Goal: Task Accomplishment & Management: Use online tool/utility

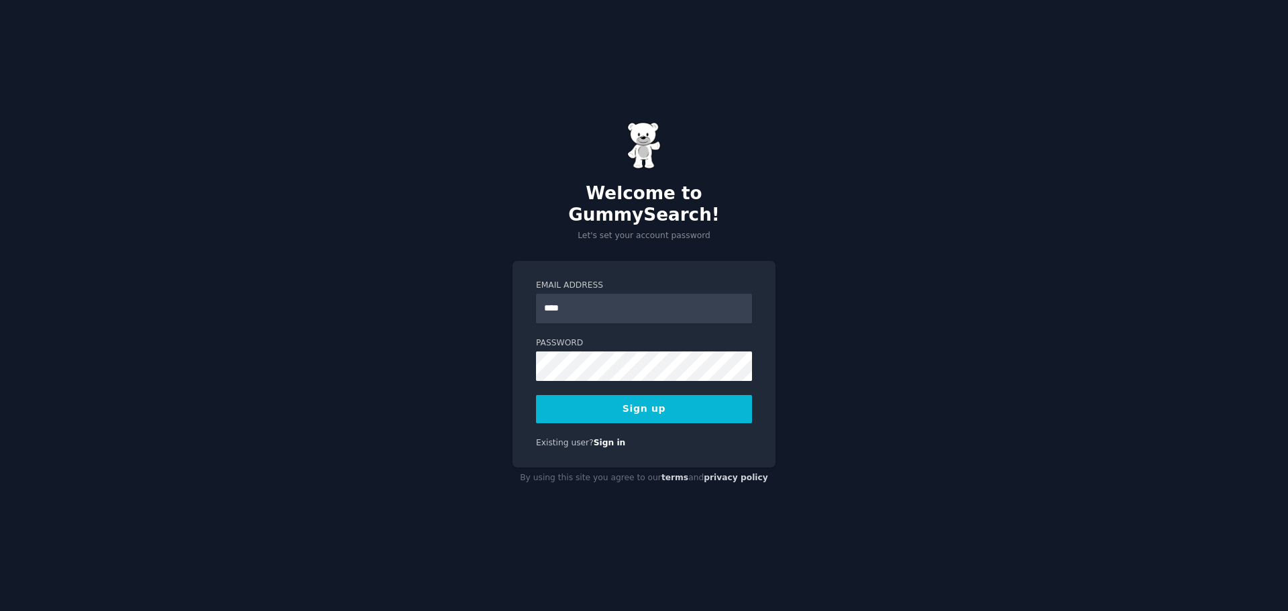
type input "**********"
click at [642, 399] on button "Sign up" at bounding box center [644, 409] width 216 height 28
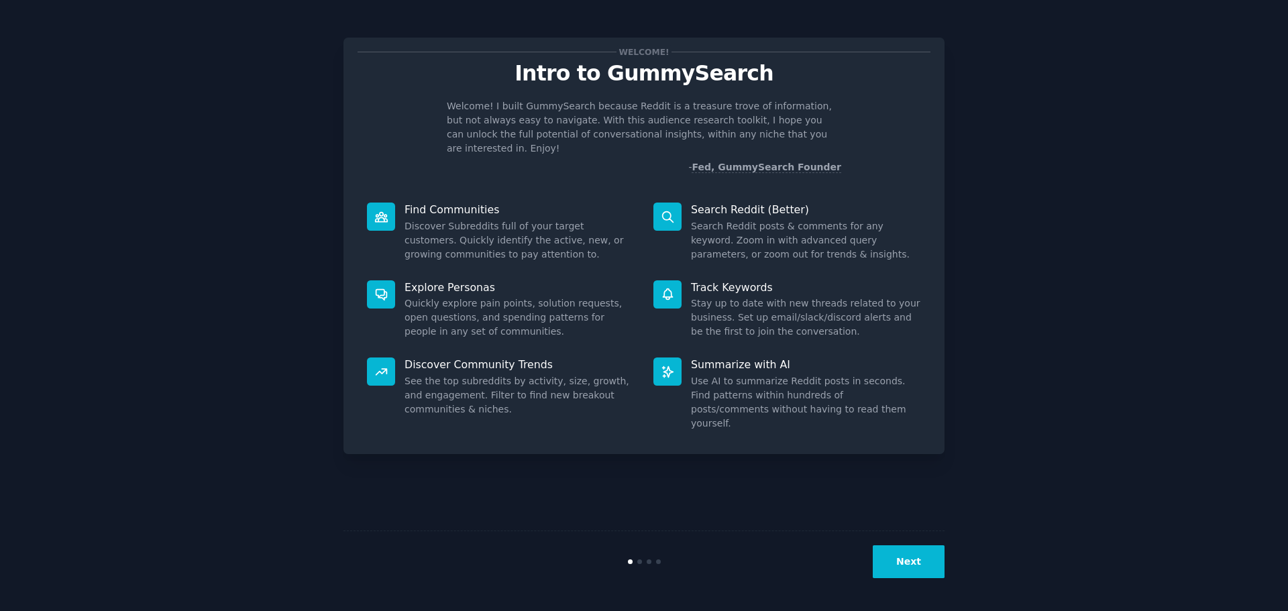
click at [669, 210] on icon at bounding box center [668, 217] width 14 height 14
click at [919, 574] on button "Next" at bounding box center [909, 561] width 72 height 33
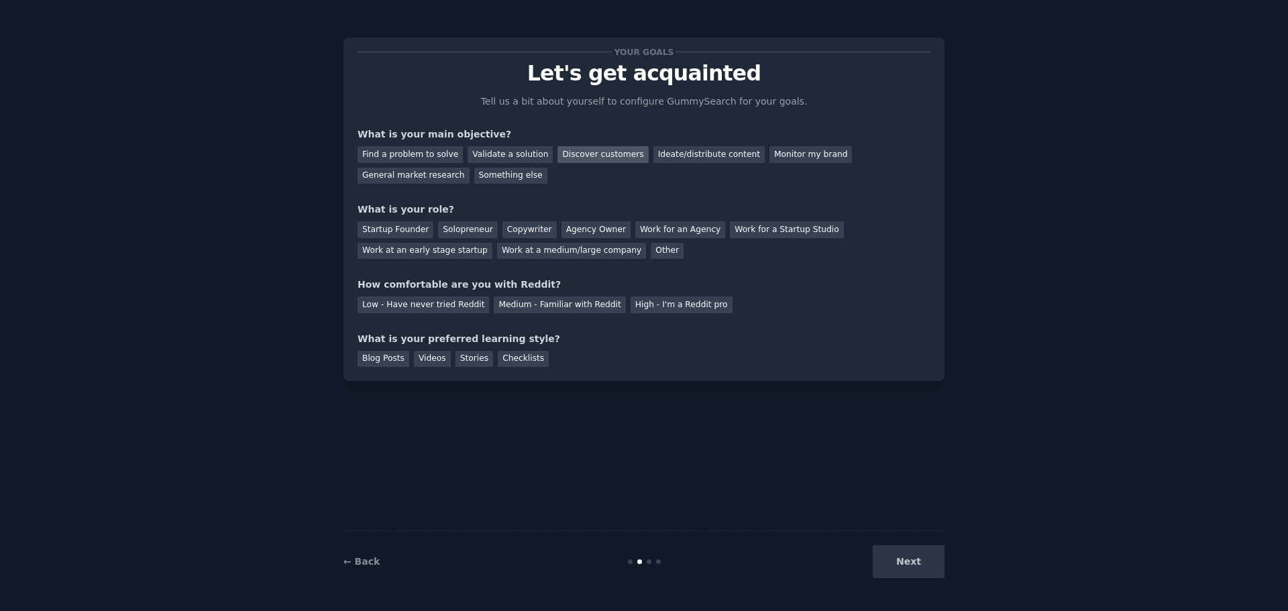
click at [582, 155] on div "Discover customers" at bounding box center [603, 154] width 91 height 17
click at [444, 233] on div "Solopreneur" at bounding box center [467, 229] width 59 height 17
click at [572, 229] on div "Agency Owner" at bounding box center [596, 229] width 69 height 17
click at [454, 309] on div "Low - Have never tried Reddit" at bounding box center [423, 305] width 131 height 17
click at [433, 359] on div "Videos" at bounding box center [432, 359] width 37 height 17
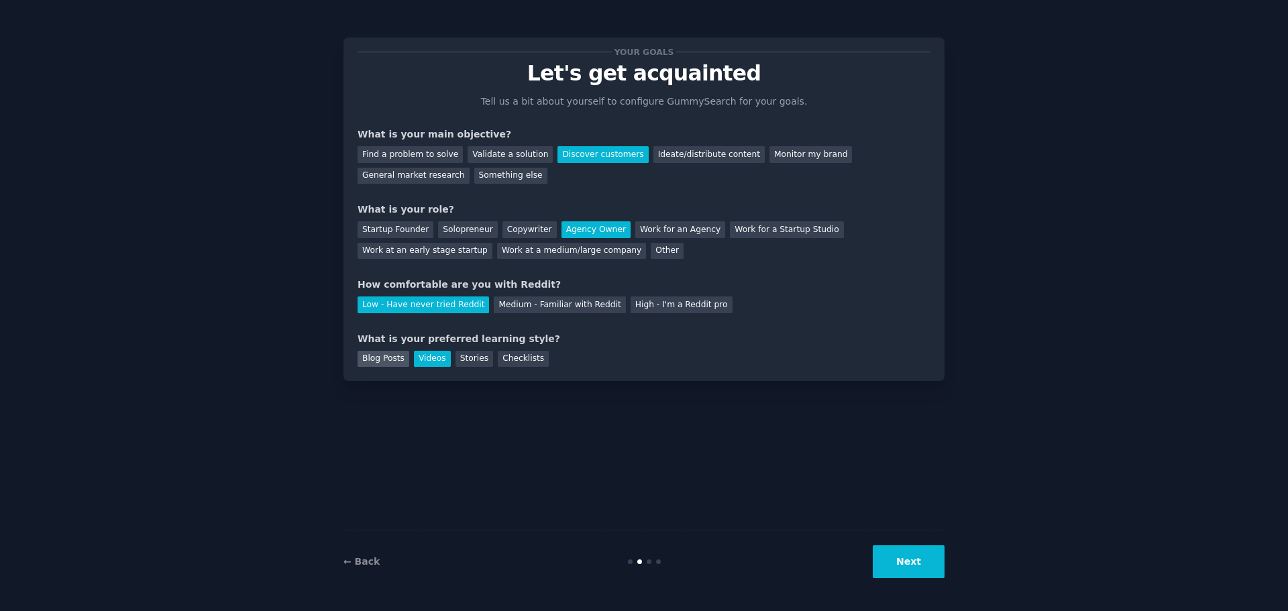
click at [394, 362] on div "Blog Posts" at bounding box center [384, 359] width 52 height 17
click at [419, 362] on div "Videos" at bounding box center [432, 359] width 37 height 17
click at [913, 552] on button "Next" at bounding box center [909, 561] width 72 height 33
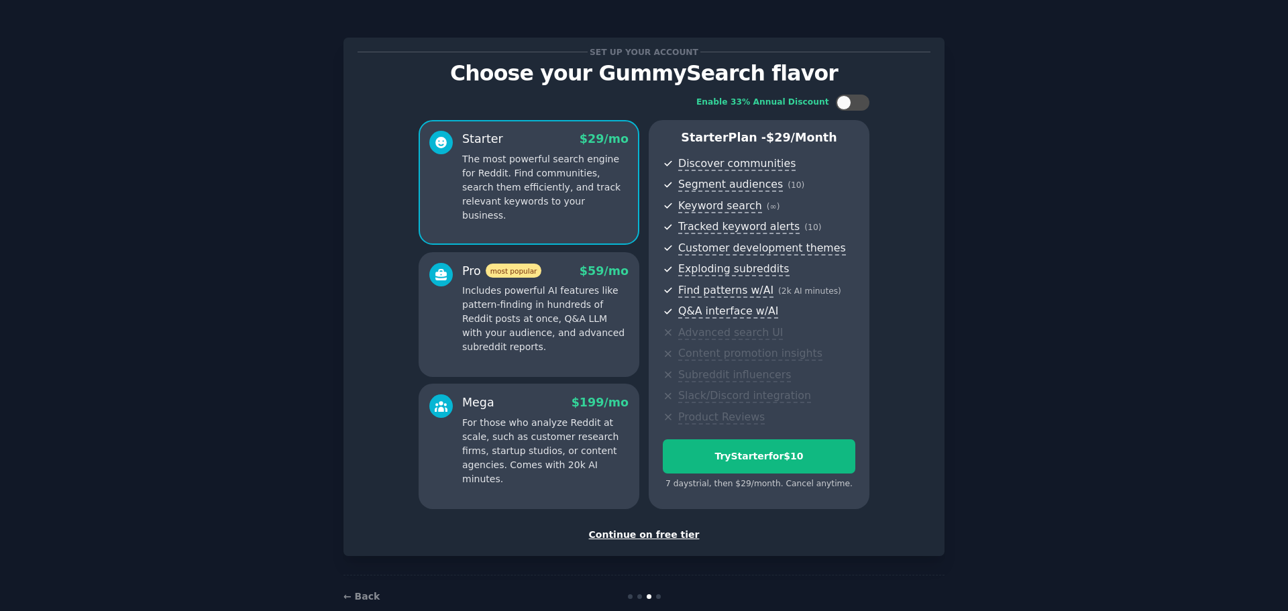
click at [678, 532] on div "Continue on free tier" at bounding box center [644, 535] width 573 height 14
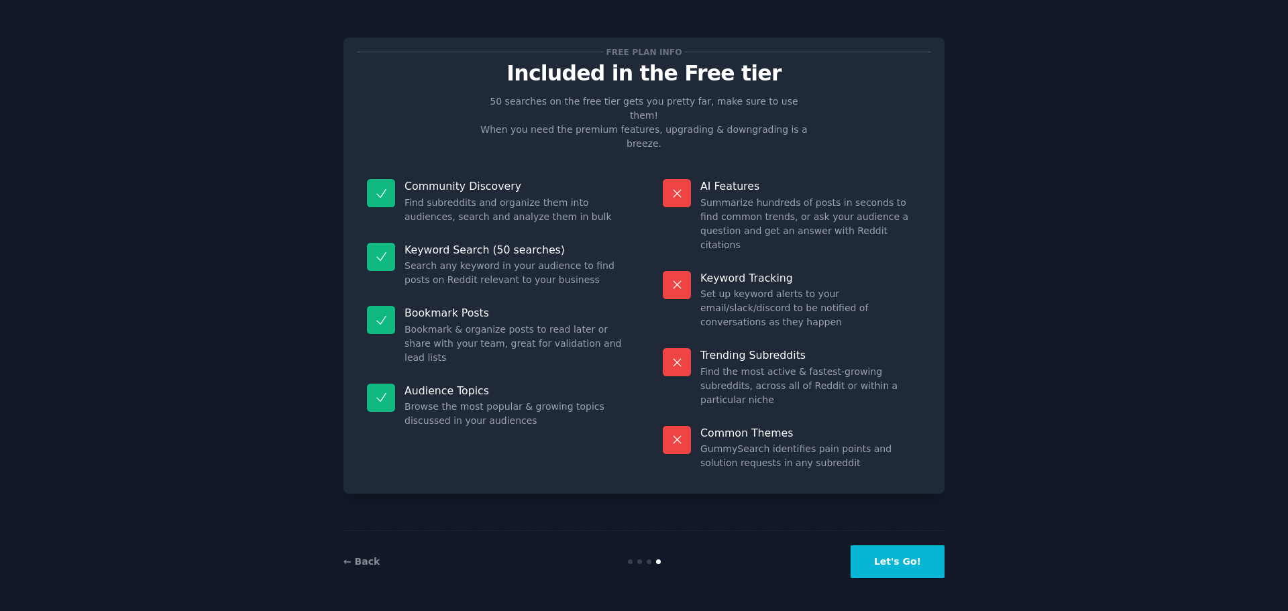
click at [916, 562] on button "Let's Go!" at bounding box center [898, 561] width 94 height 33
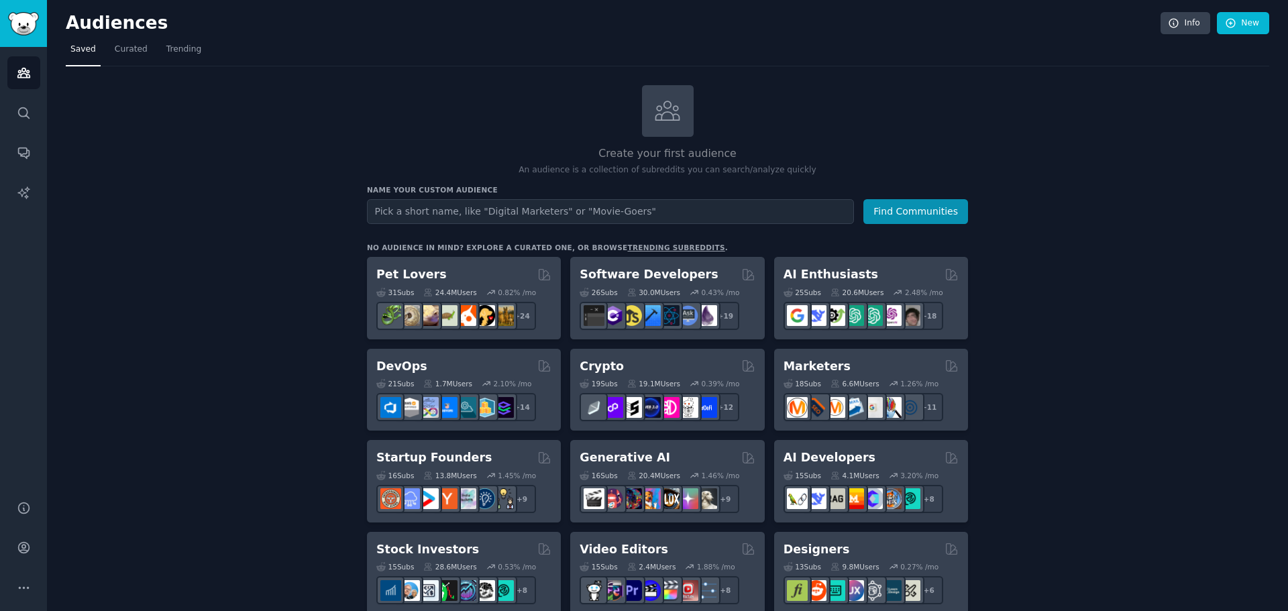
click at [570, 211] on input "text" at bounding box center [610, 211] width 487 height 25
click at [863, 199] on button "Find Communities" at bounding box center [915, 211] width 105 height 25
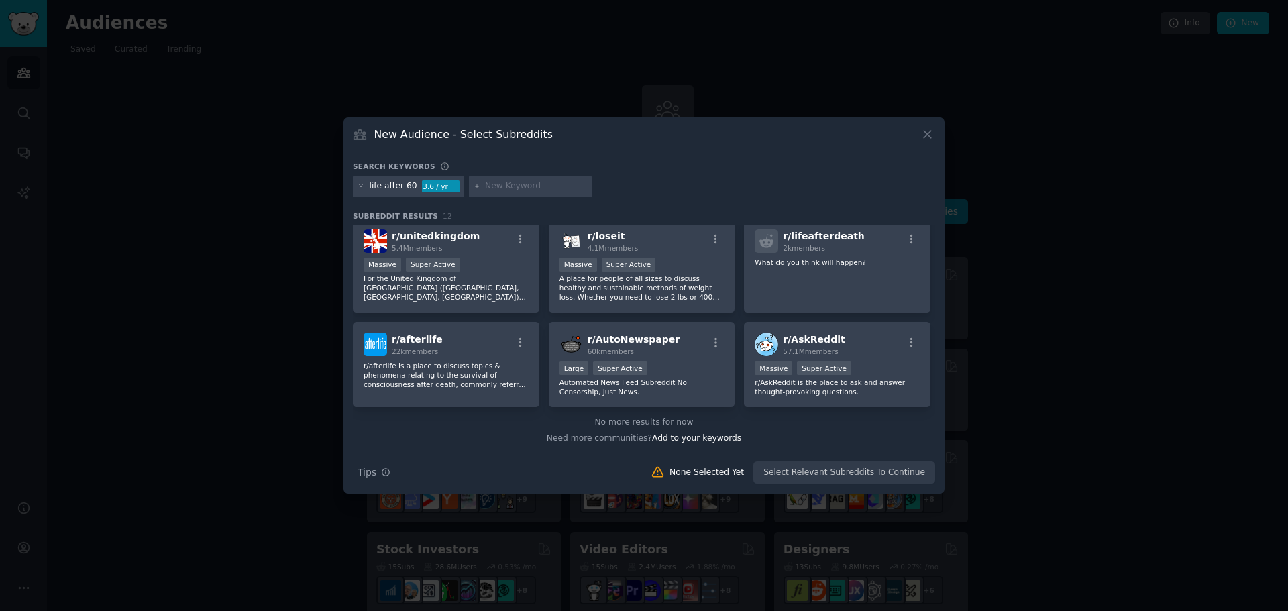
scroll to position [217, 0]
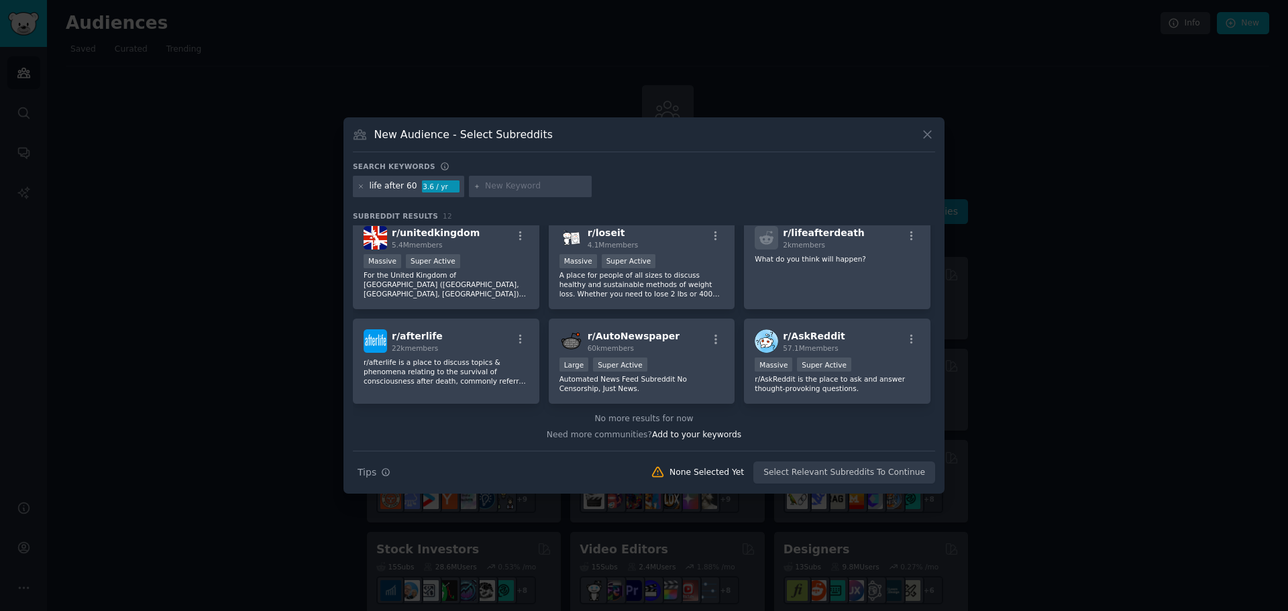
click at [932, 138] on icon at bounding box center [927, 134] width 14 height 14
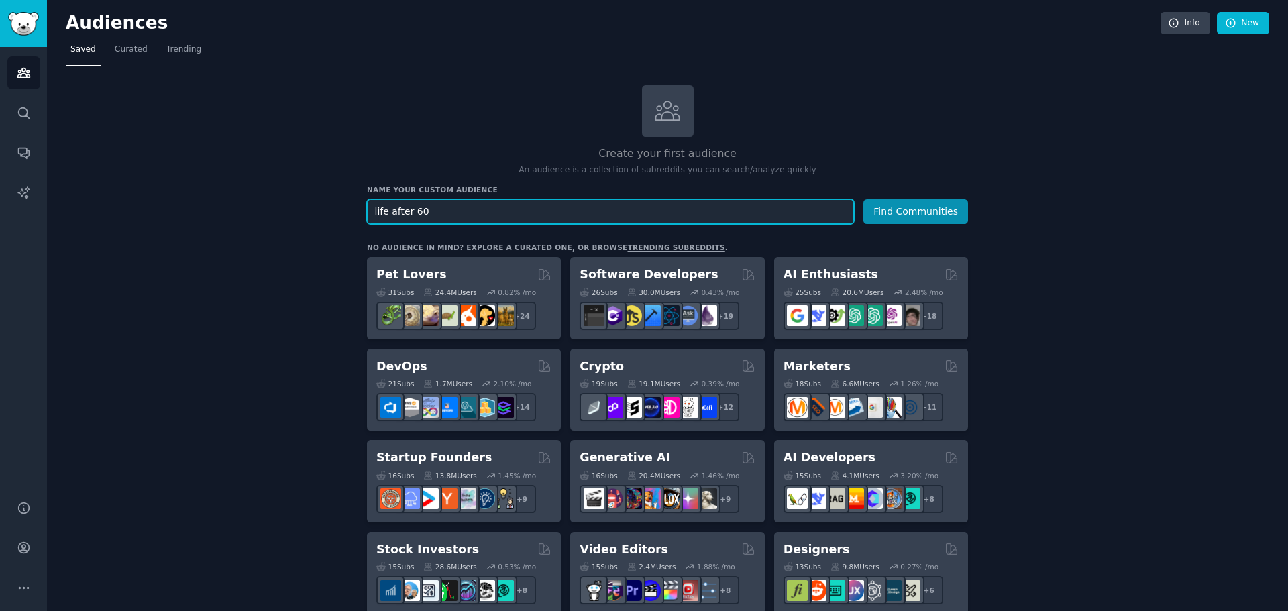
drag, startPoint x: 384, startPoint y: 210, endPoint x: 339, endPoint y: 210, distance: 45.6
click at [494, 214] on input "work after 60" at bounding box center [610, 211] width 487 height 25
type input "work after [DEMOGRAPHIC_DATA]"
click at [863, 199] on button "Find Communities" at bounding box center [915, 211] width 105 height 25
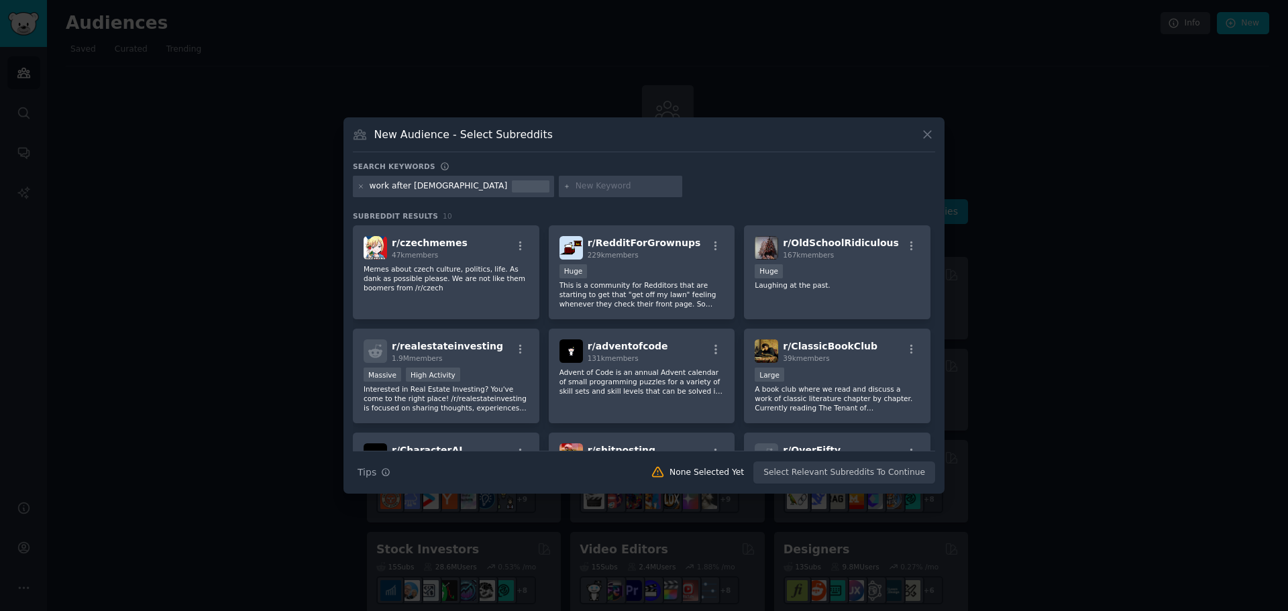
click at [931, 139] on icon at bounding box center [927, 134] width 14 height 14
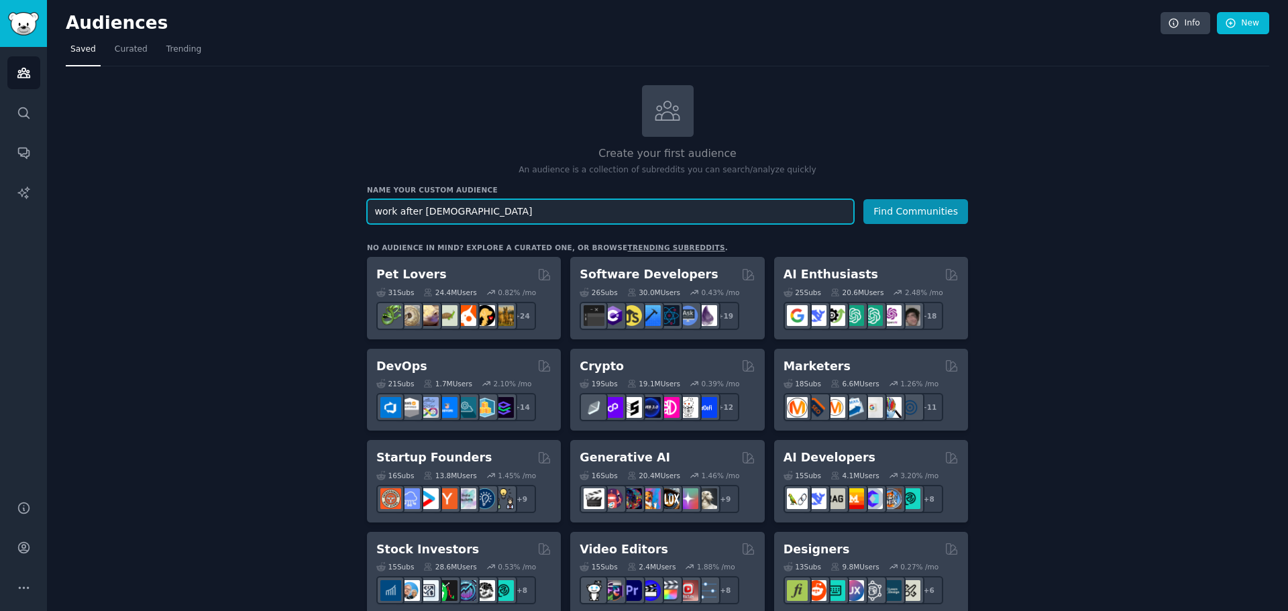
drag, startPoint x: 586, startPoint y: 217, endPoint x: 291, endPoint y: 213, distance: 295.2
click at [863, 199] on button "Find Communities" at bounding box center [915, 211] width 105 height 25
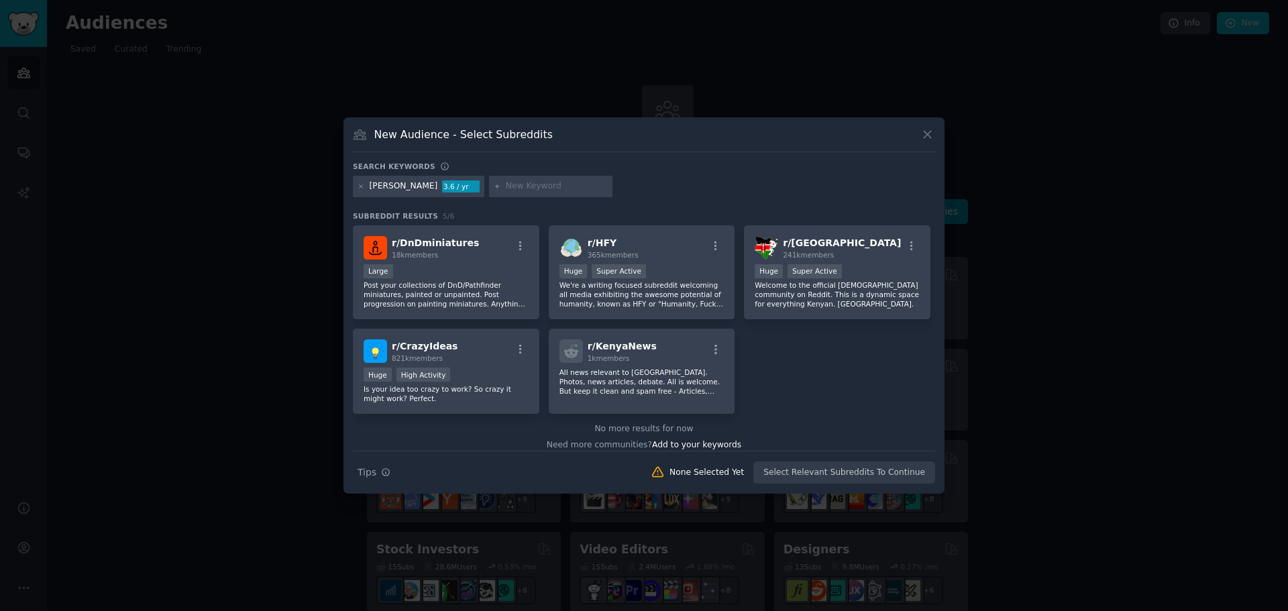
click at [929, 140] on icon at bounding box center [927, 134] width 14 height 14
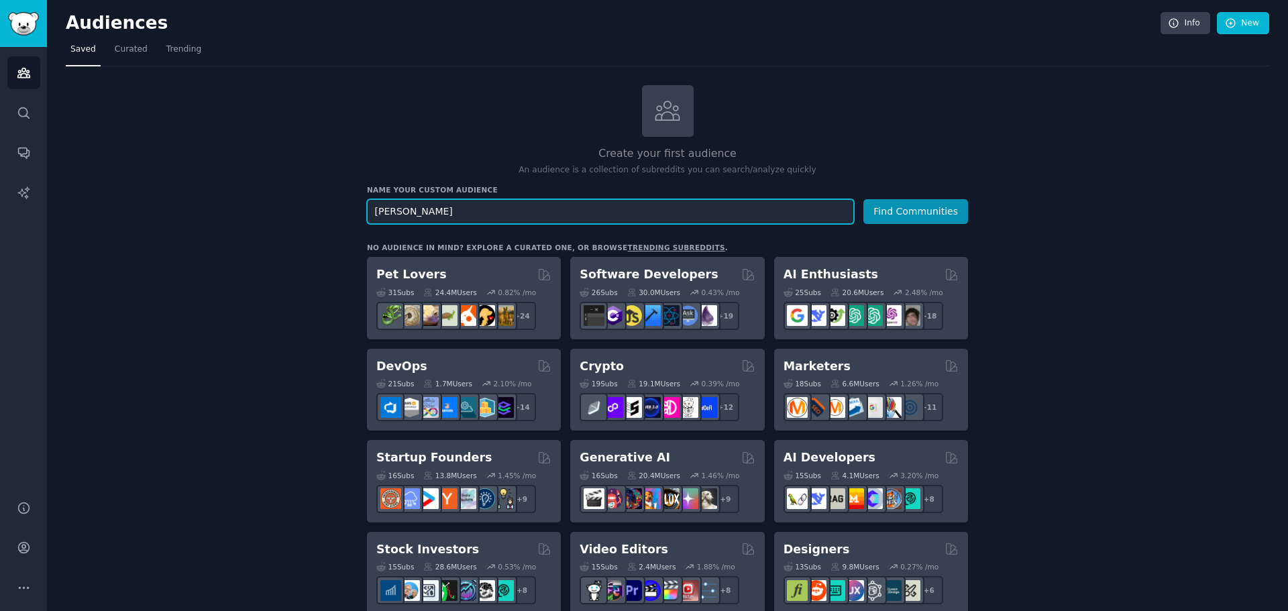
drag, startPoint x: 429, startPoint y: 213, endPoint x: 276, endPoint y: 213, distance: 152.3
click at [923, 215] on button "Find Communities" at bounding box center [915, 211] width 105 height 25
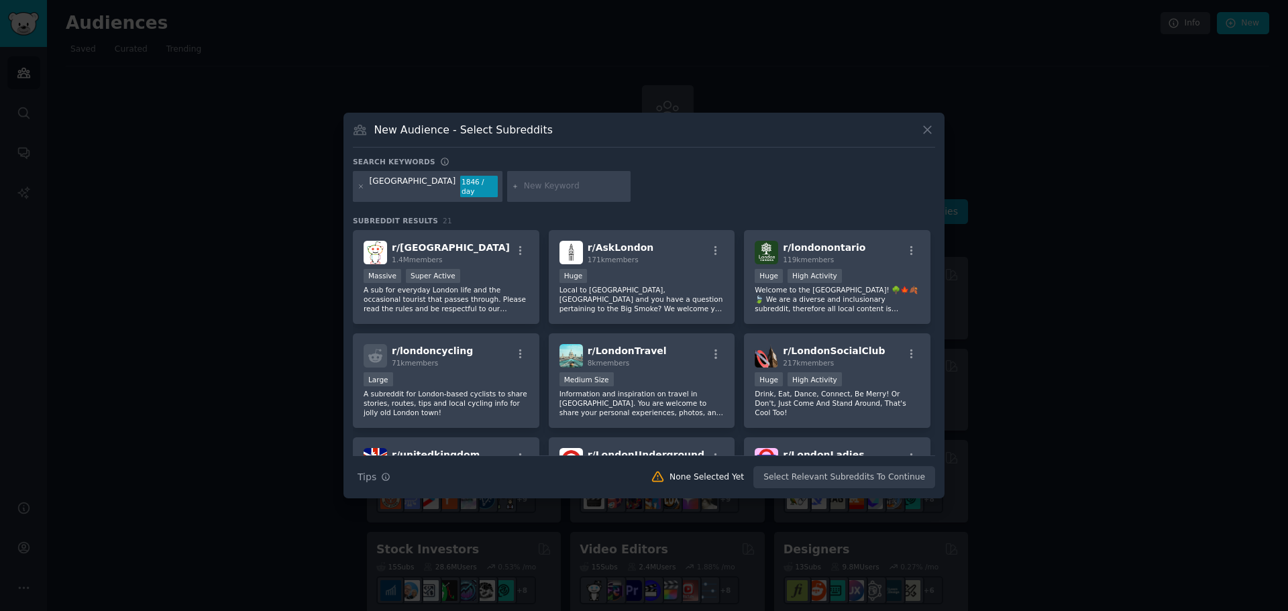
click at [927, 134] on icon at bounding box center [927, 130] width 7 height 7
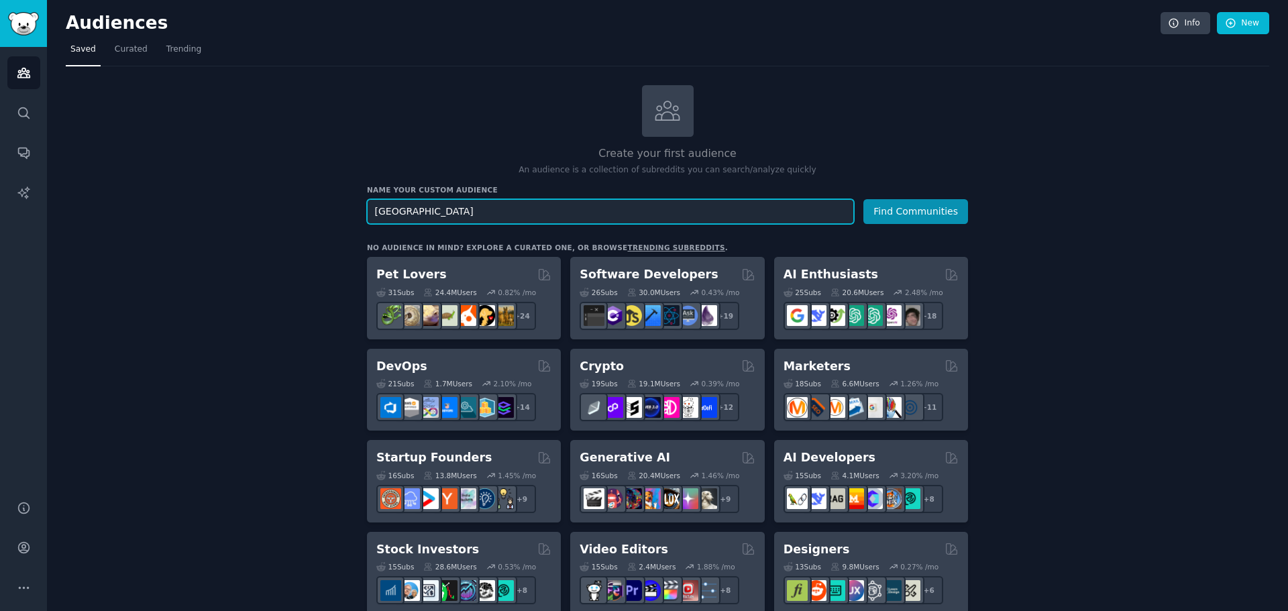
drag, startPoint x: 435, startPoint y: 210, endPoint x: 290, endPoint y: 209, distance: 145.6
type input "o"
type input "getting old"
click at [863, 199] on button "Find Communities" at bounding box center [915, 211] width 105 height 25
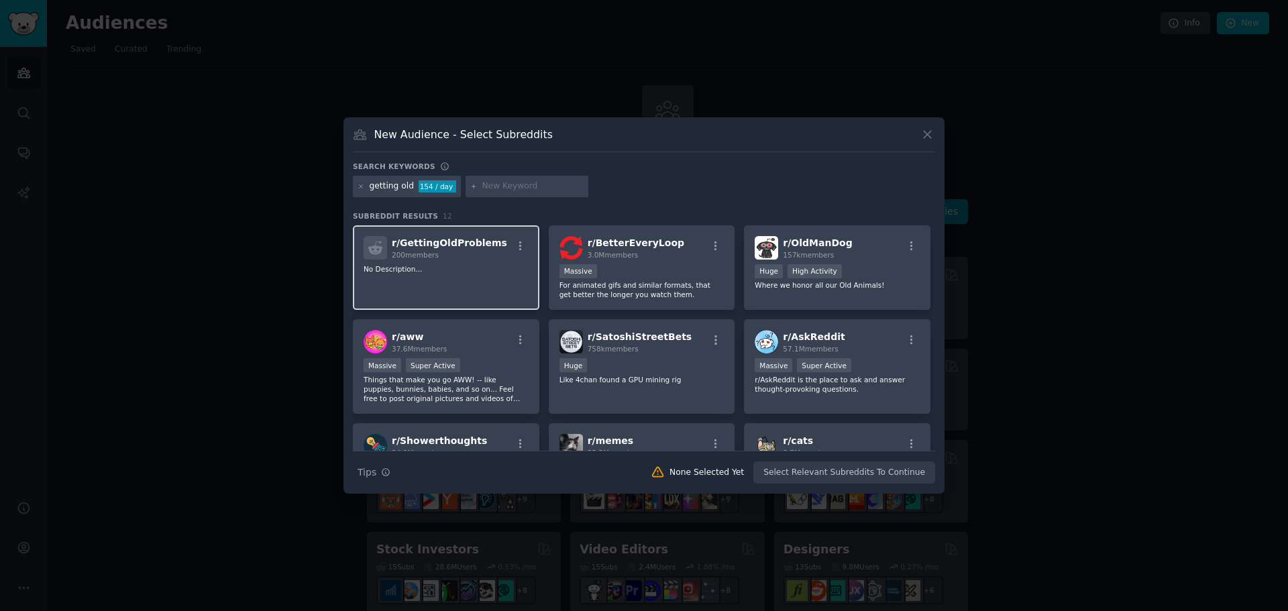
click at [427, 268] on p "No Description..." at bounding box center [446, 268] width 165 height 9
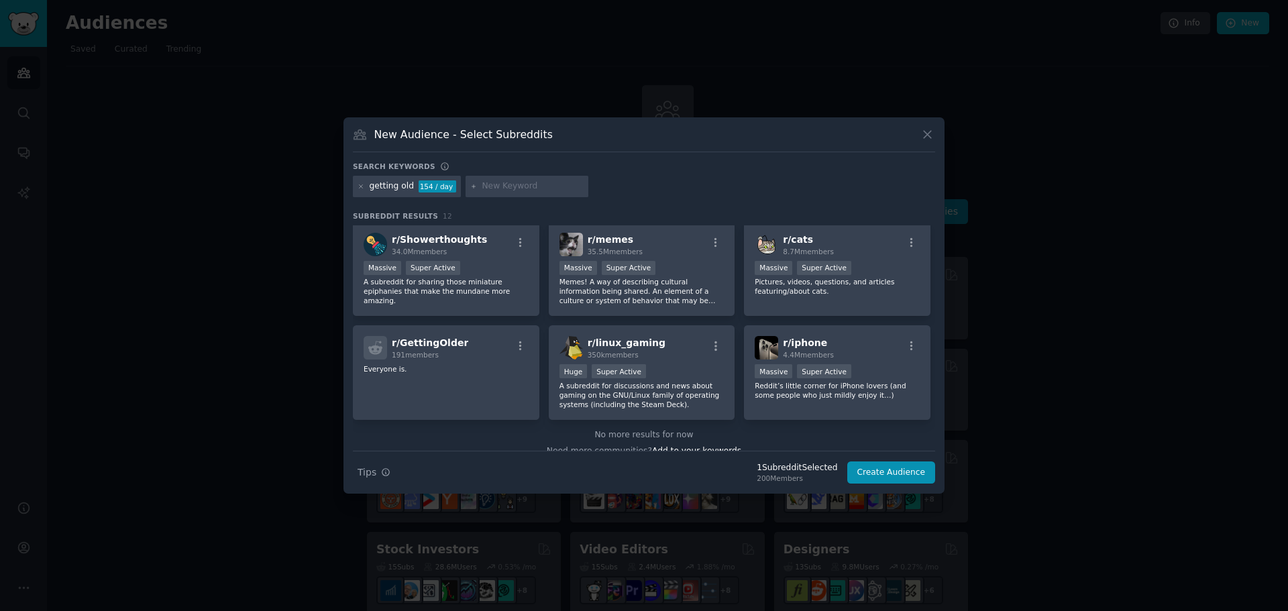
scroll to position [217, 0]
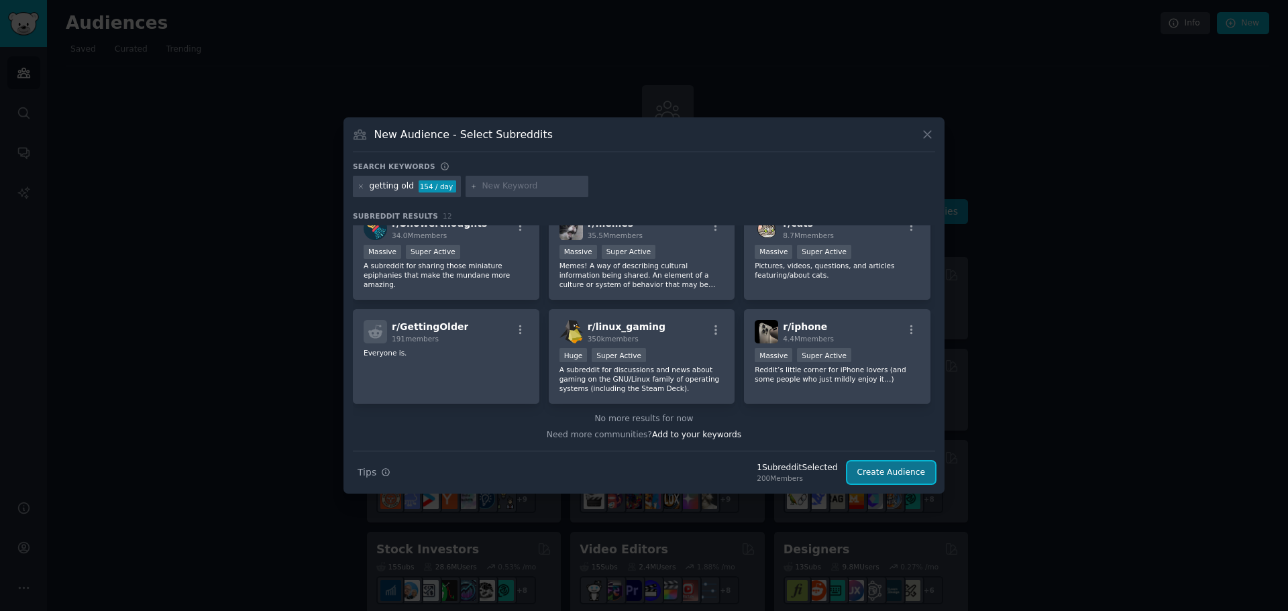
click at [898, 477] on button "Create Audience" at bounding box center [891, 473] width 89 height 23
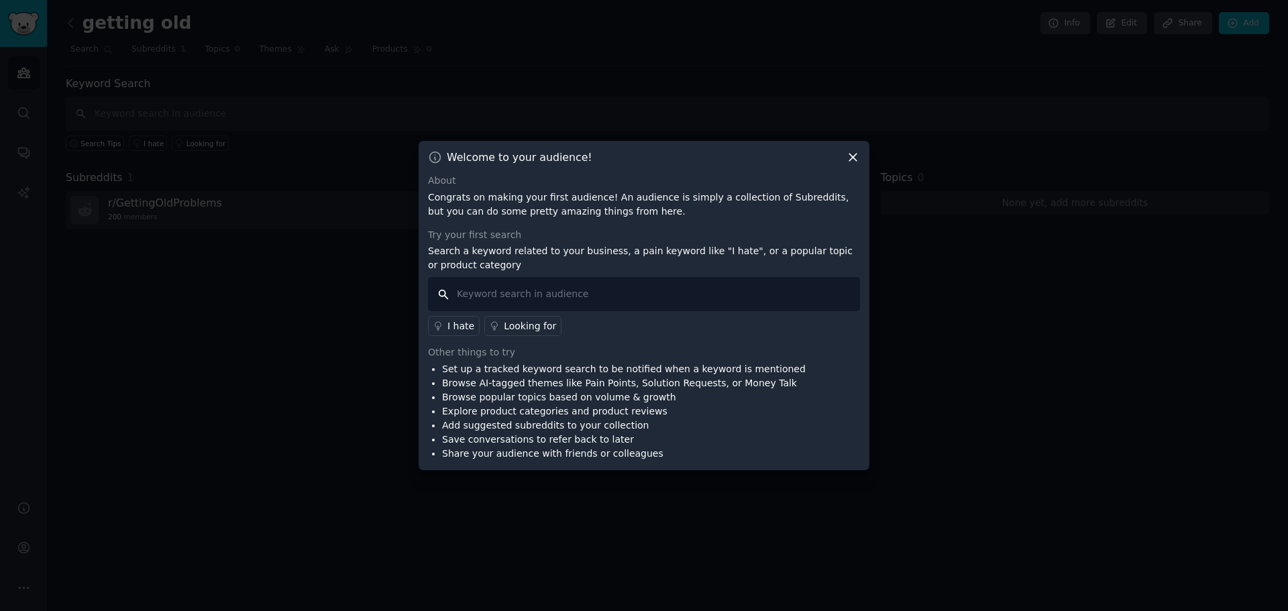
click at [530, 293] on input "text" at bounding box center [644, 294] width 432 height 34
type input "i hate"
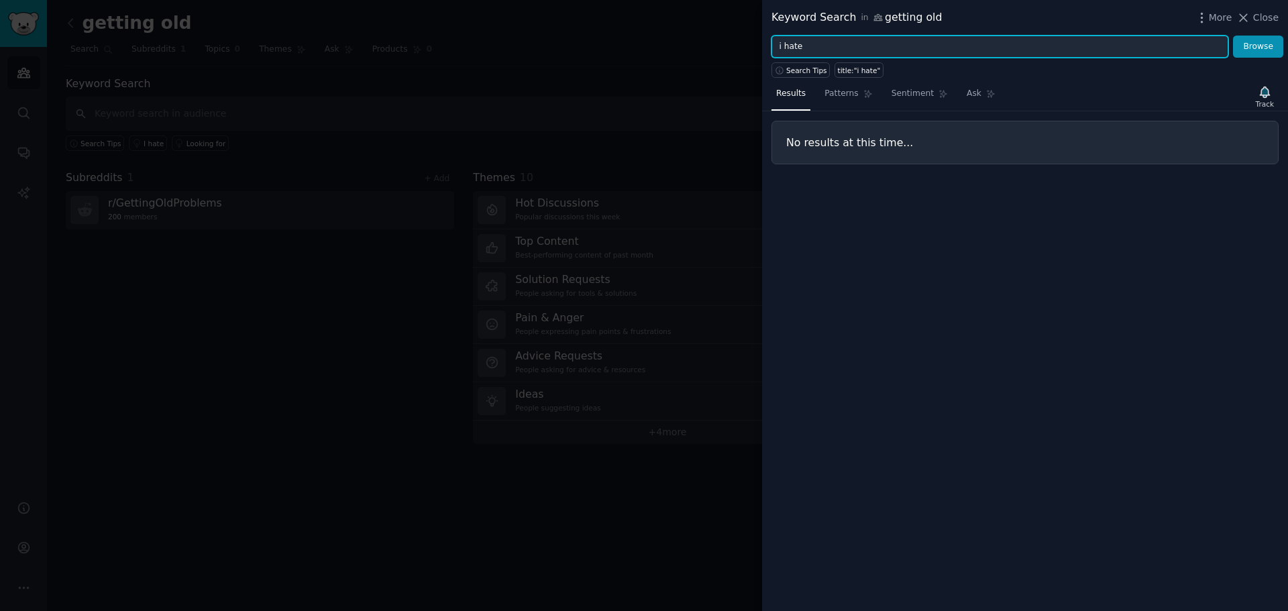
drag, startPoint x: 812, startPoint y: 48, endPoint x: 777, endPoint y: 47, distance: 34.9
click at [777, 47] on input "i hate" at bounding box center [1000, 47] width 457 height 23
click at [1233, 36] on button "Browse" at bounding box center [1258, 47] width 50 height 23
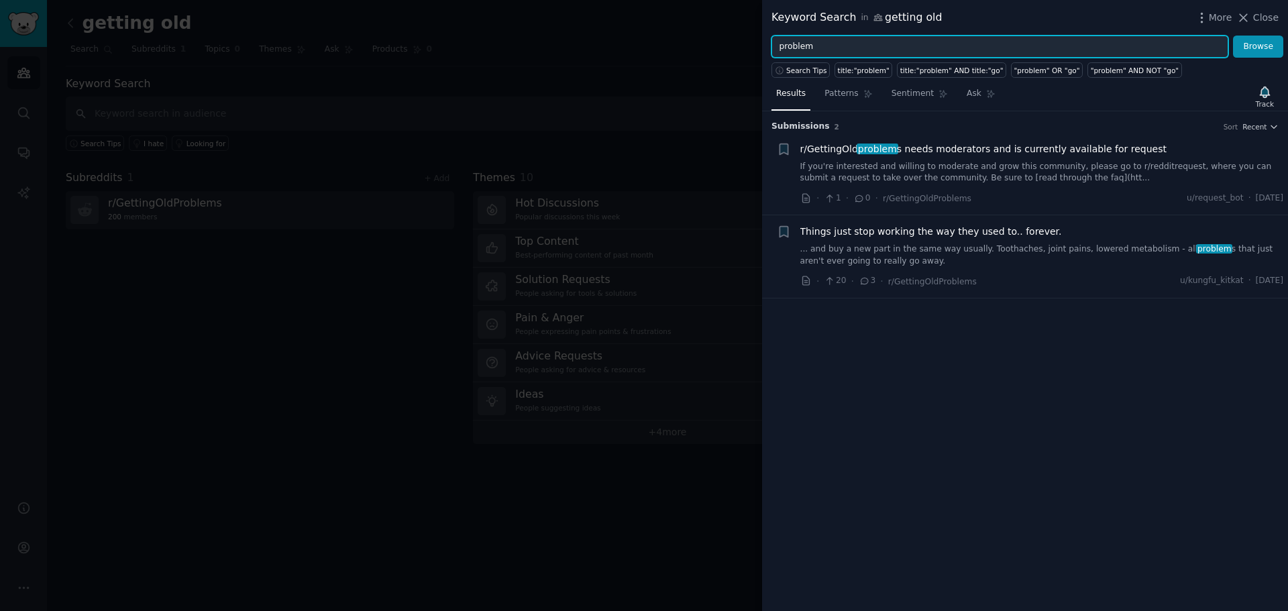
drag, startPoint x: 814, startPoint y: 48, endPoint x: 773, endPoint y: 52, distance: 41.1
click at [773, 52] on input "problem" at bounding box center [1000, 47] width 457 height 23
type input "work"
click at [1233, 36] on button "Browse" at bounding box center [1258, 47] width 50 height 23
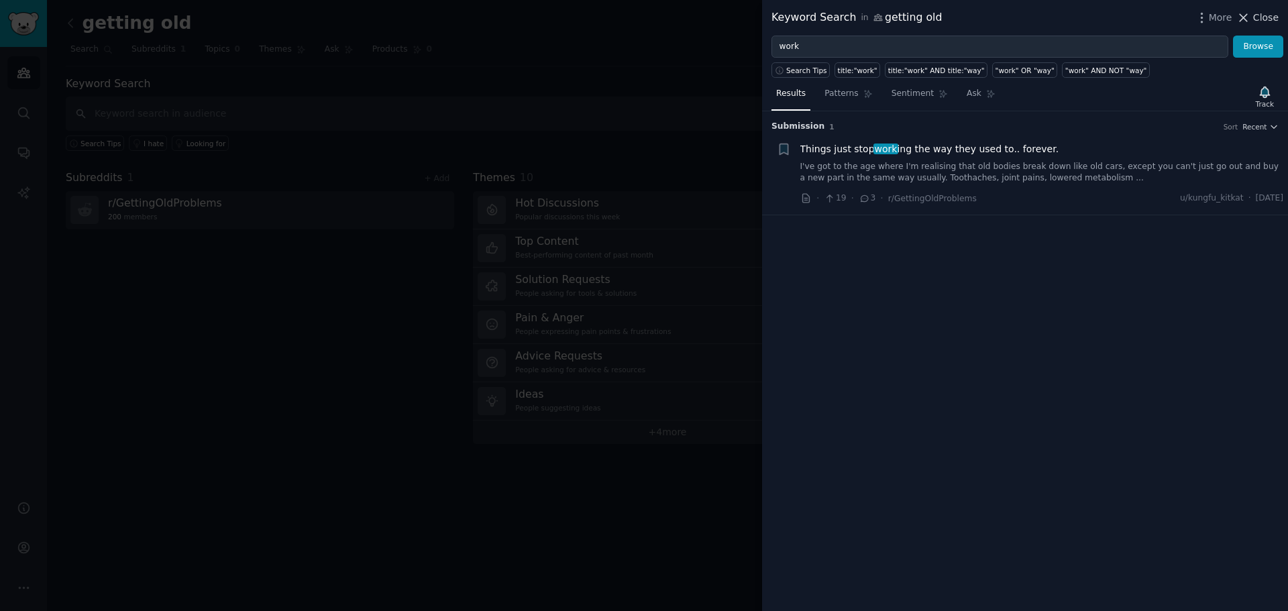
click at [1261, 14] on span "Close" at bounding box center [1265, 18] width 25 height 14
